Goal: Transaction & Acquisition: Subscribe to service/newsletter

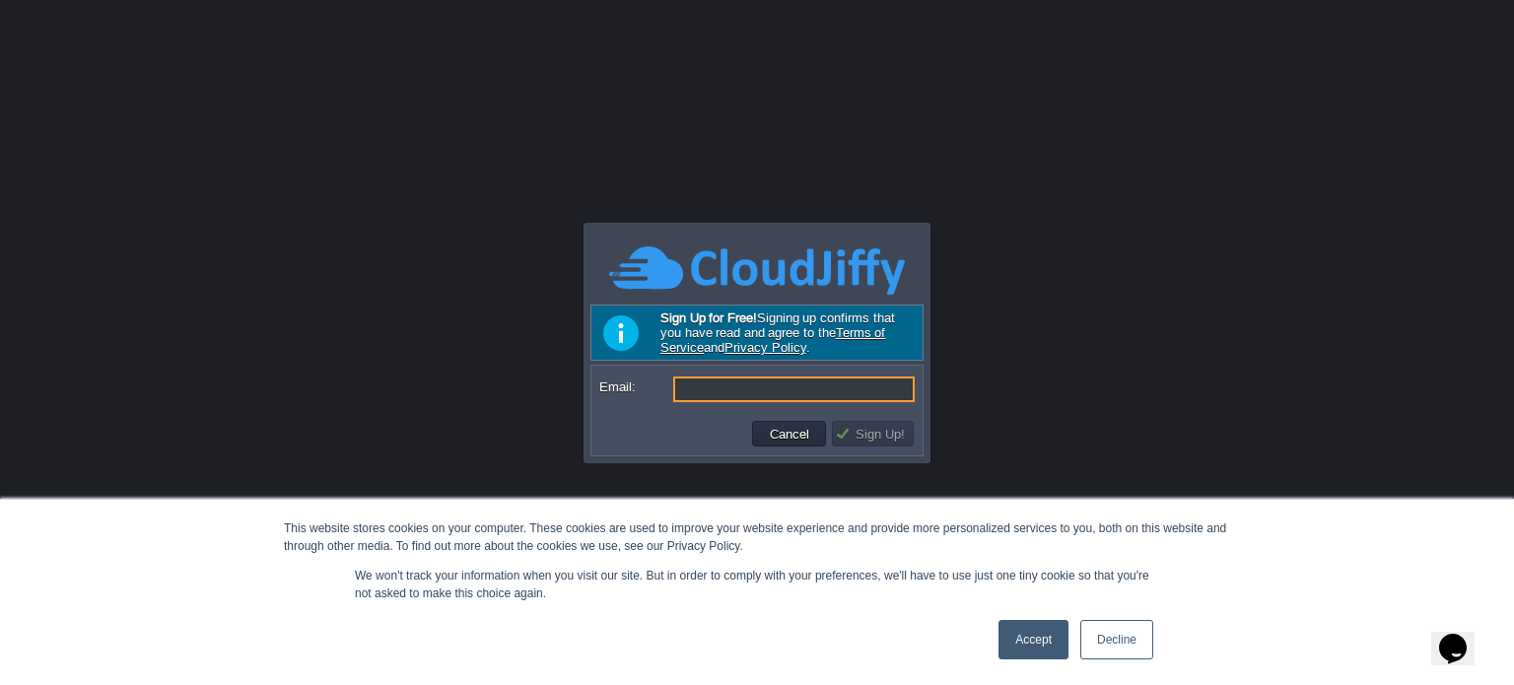
click at [1048, 637] on link "Accept" at bounding box center [1034, 639] width 70 height 39
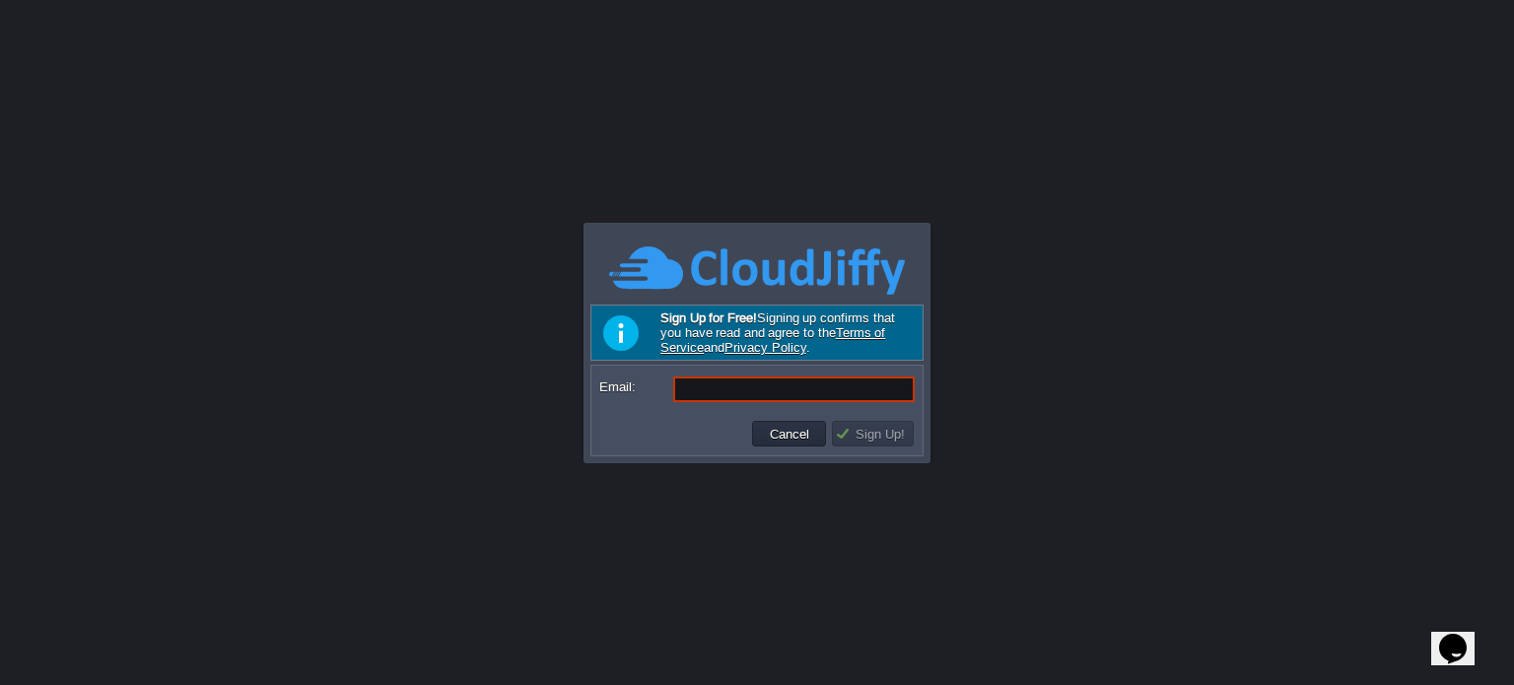
click at [858, 378] on input "Email:" at bounding box center [794, 390] width 242 height 26
drag, startPoint x: 178, startPoint y: 232, endPoint x: 570, endPoint y: 232, distance: 391.4
click at [182, 232] on div at bounding box center [757, 342] width 1514 height 685
click at [740, 372] on form "Email:" at bounding box center [757, 390] width 329 height 46
paste input "[EMAIL_ADDRESS][DOMAIN_NAME]"
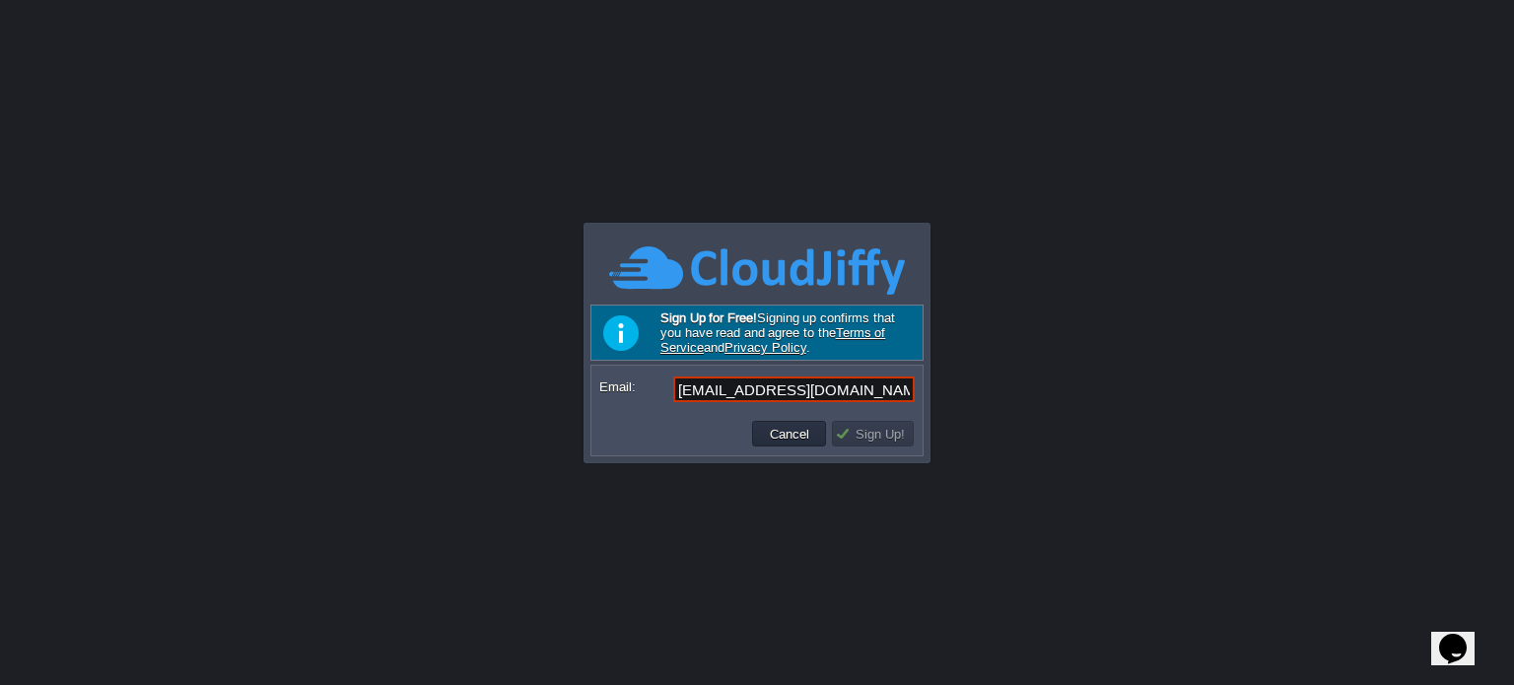
click at [727, 398] on input "[EMAIL_ADDRESS][DOMAIN_NAME]" at bounding box center [794, 390] width 242 height 26
type input "[EMAIL_ADDRESS][DOMAIN_NAME]"
click at [868, 445] on td "Sign Up!" at bounding box center [873, 434] width 82 height 26
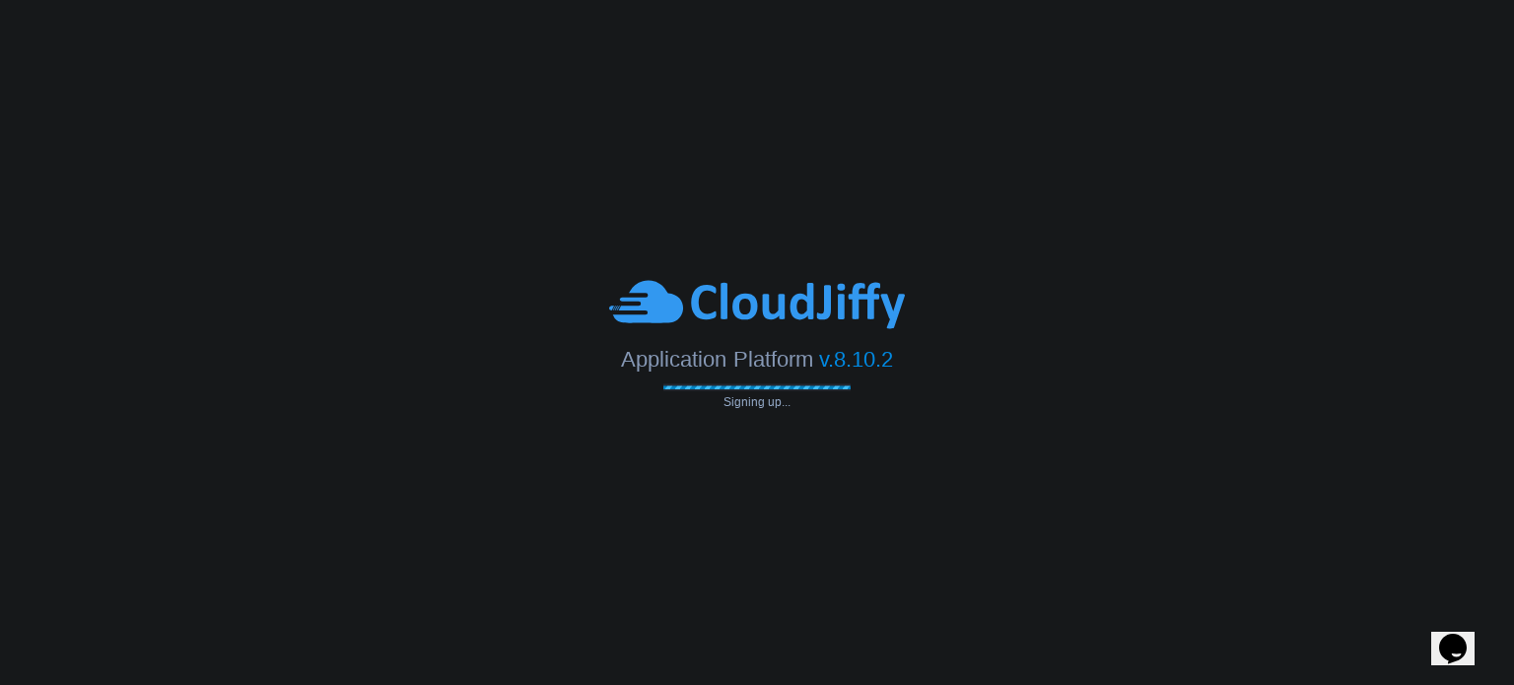
type input "[EMAIL_ADDRESS][DOMAIN_NAME]"
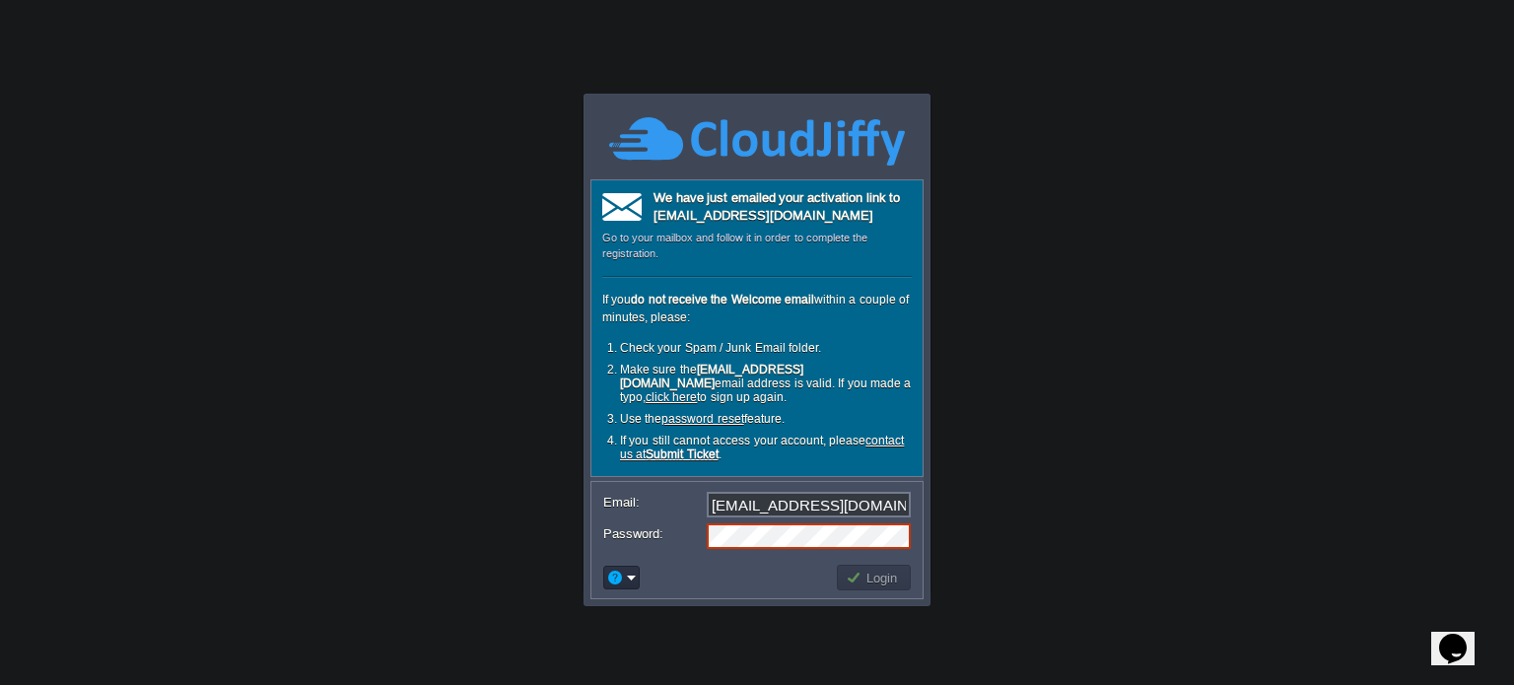
drag, startPoint x: 212, startPoint y: 382, endPoint x: 540, endPoint y: 417, distance: 330.2
click at [212, 382] on body "This website stores cookies on your computer. These cookies are used to improve…" at bounding box center [757, 342] width 1514 height 685
click at [857, 569] on button "Login" at bounding box center [874, 578] width 57 height 18
